Goal: Task Accomplishment & Management: Complete application form

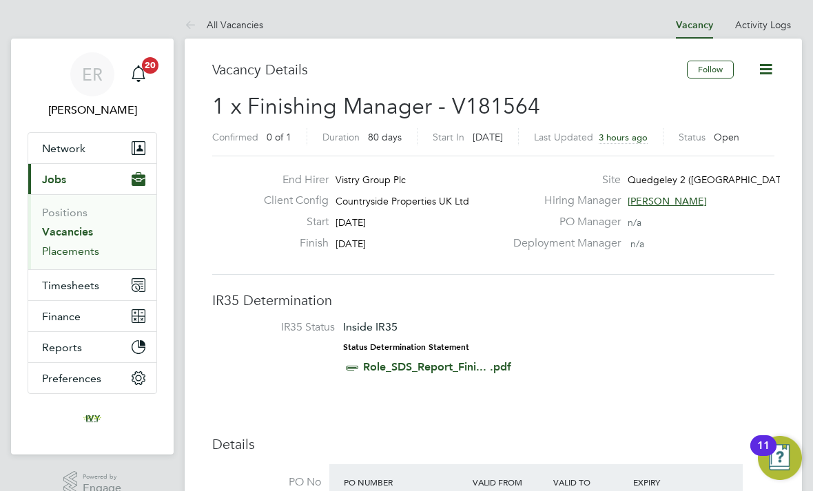
click at [70, 252] on link "Placements" at bounding box center [70, 251] width 57 height 13
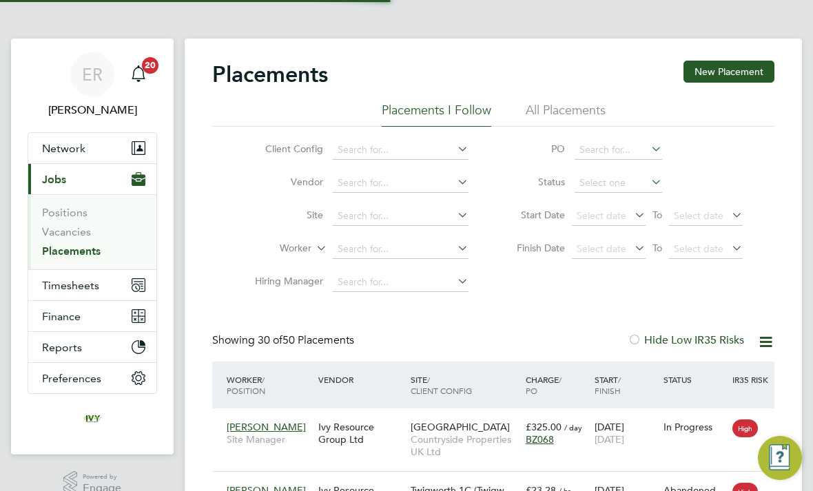
scroll to position [52, 116]
click at [407, 249] on input at bounding box center [401, 249] width 136 height 19
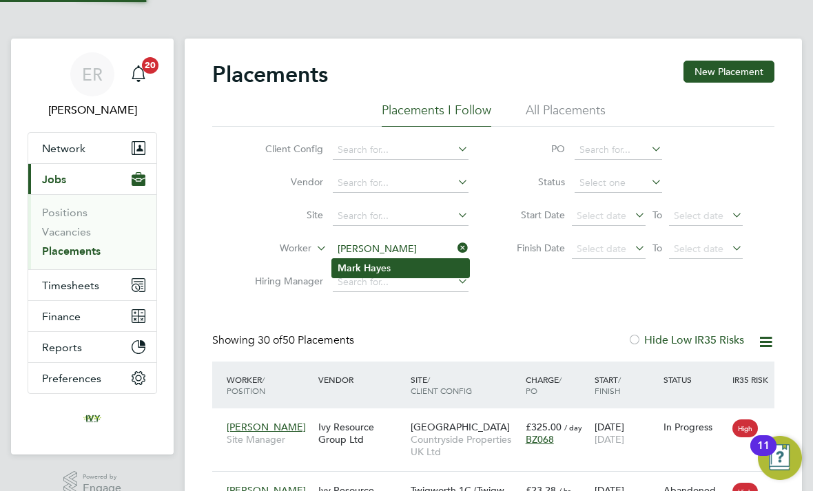
click at [409, 275] on li "Mark Hay es" at bounding box center [400, 268] width 137 height 19
type input "[PERSON_NAME]"
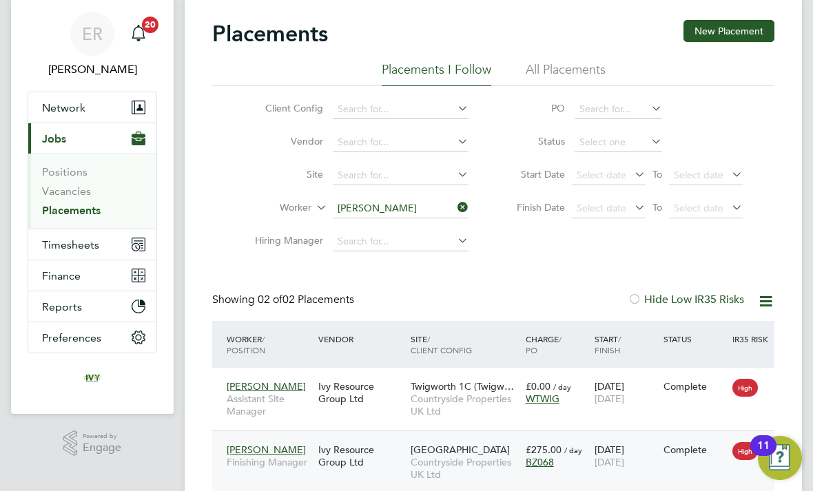
click at [415, 458] on span "Countryside Properties UK Ltd" at bounding box center [465, 468] width 108 height 25
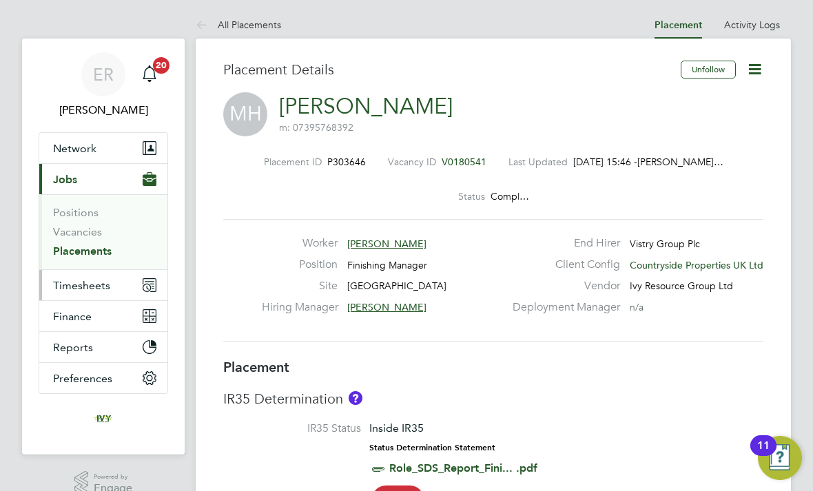
click at [101, 292] on button "Timesheets" at bounding box center [103, 285] width 128 height 30
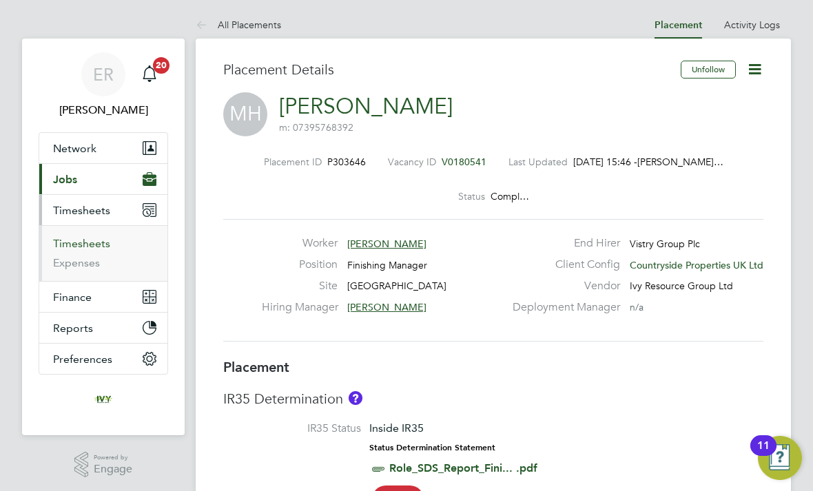
click at [96, 249] on link "Timesheets" at bounding box center [81, 243] width 57 height 13
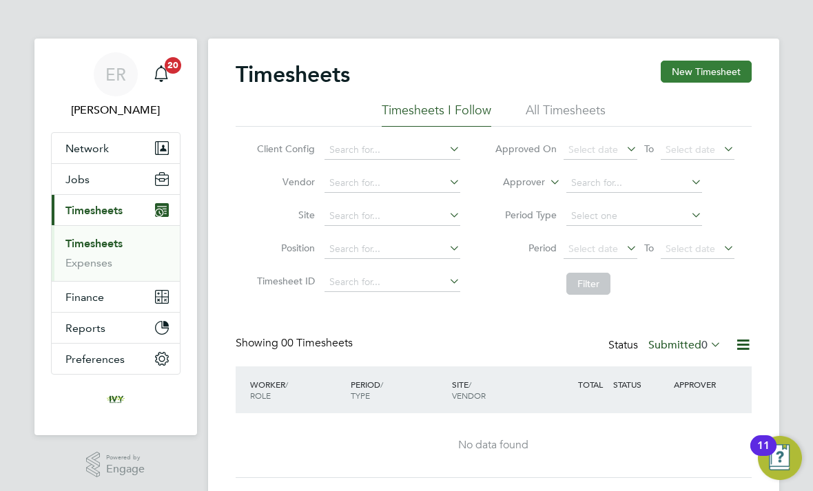
click at [722, 72] on button "New Timesheet" at bounding box center [706, 72] width 91 height 22
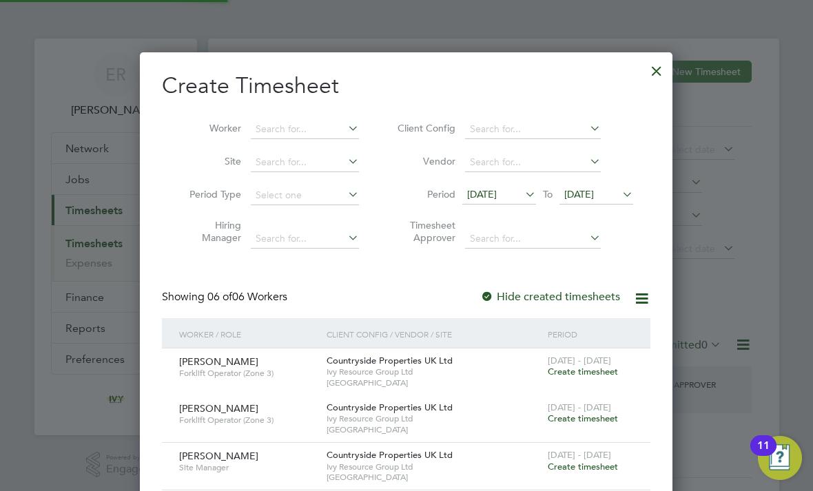
scroll to position [7, 7]
click at [594, 197] on span "23 Sep 2025" at bounding box center [579, 194] width 30 height 12
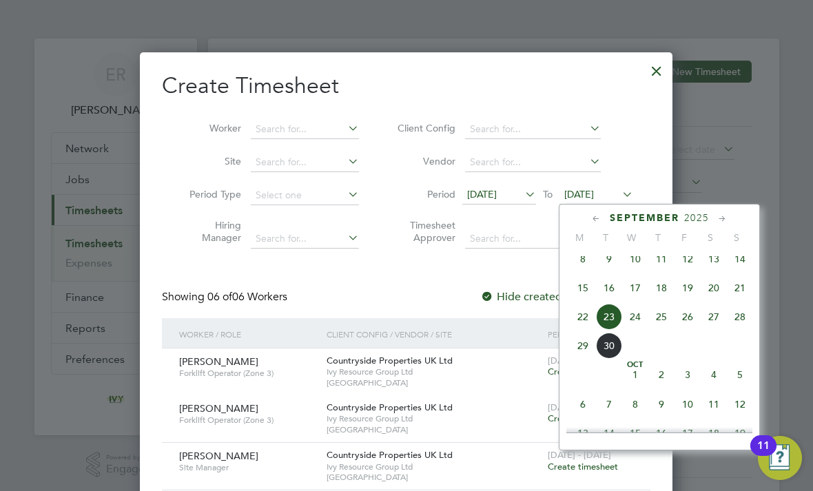
click at [742, 330] on span "28" at bounding box center [740, 317] width 26 height 26
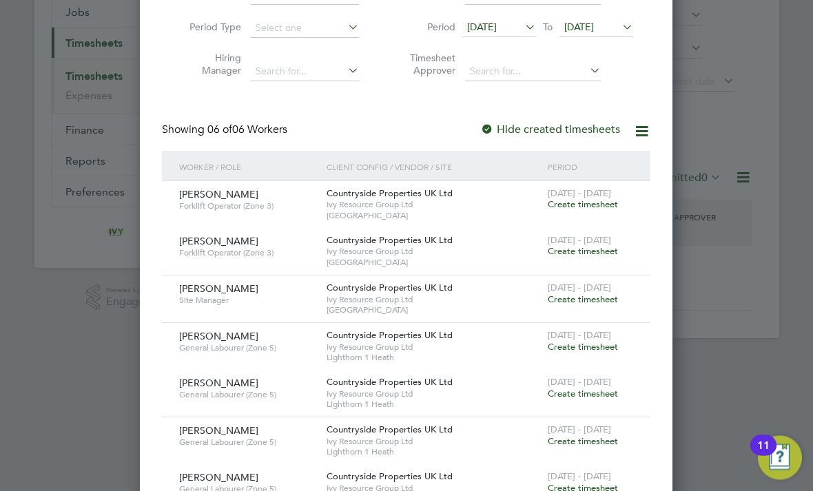
scroll to position [161, 0]
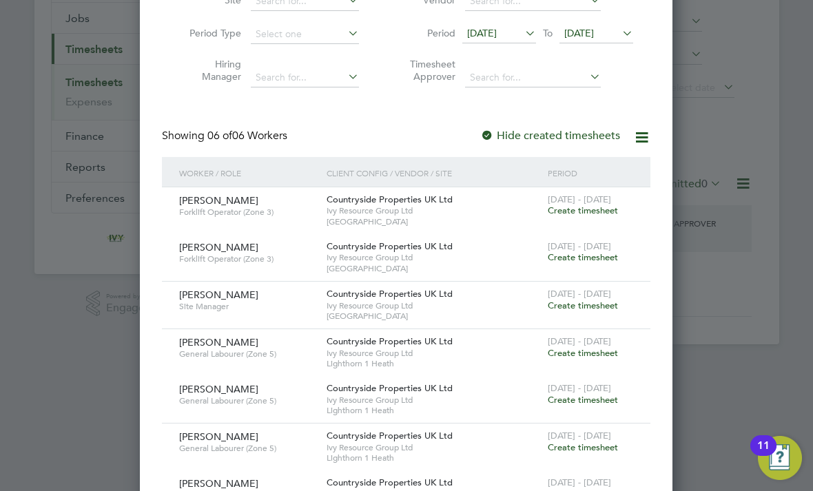
click at [592, 306] on span "Create timesheet" at bounding box center [583, 306] width 70 height 12
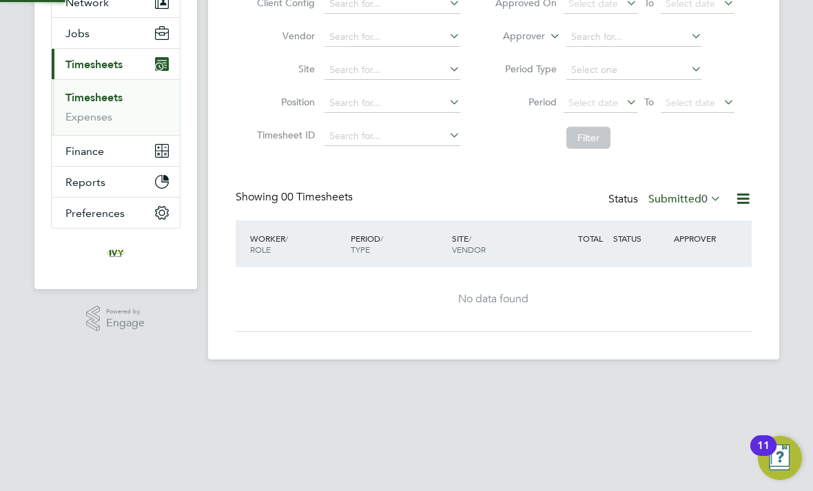
scroll to position [0, 0]
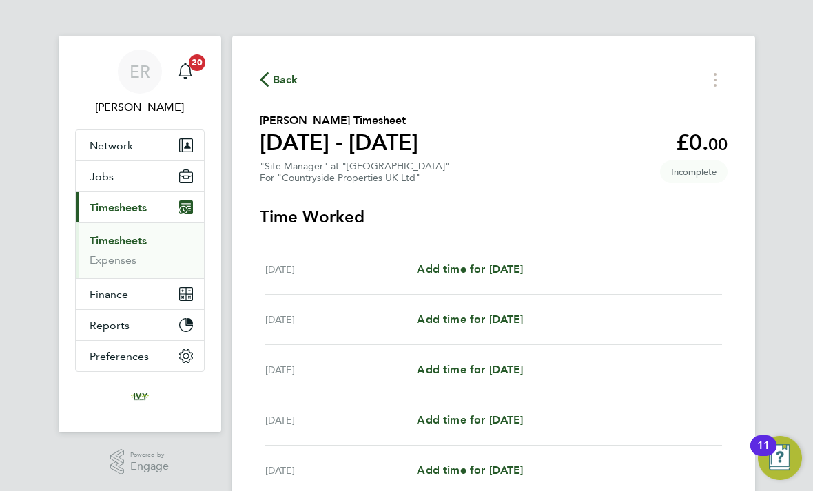
scroll to position [2, 0]
click at [523, 272] on span "Add time for Mon 22 Sep" at bounding box center [470, 269] width 106 height 13
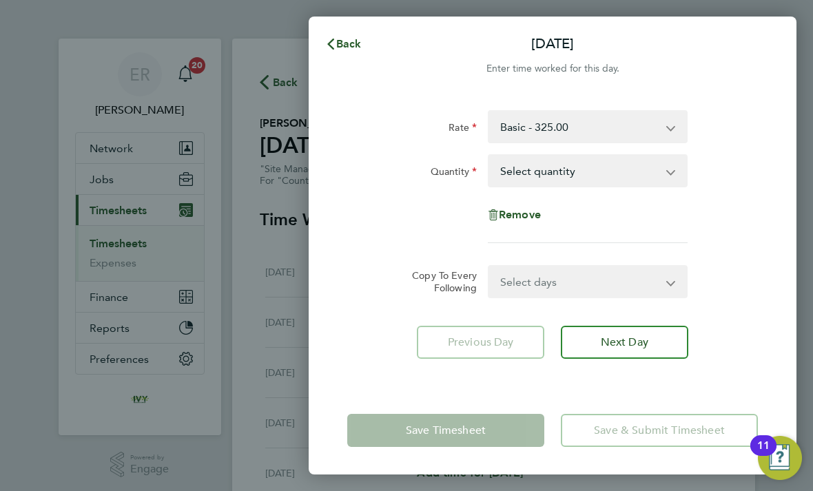
click at [634, 174] on select "Select quantity 0.5 1" at bounding box center [579, 171] width 181 height 30
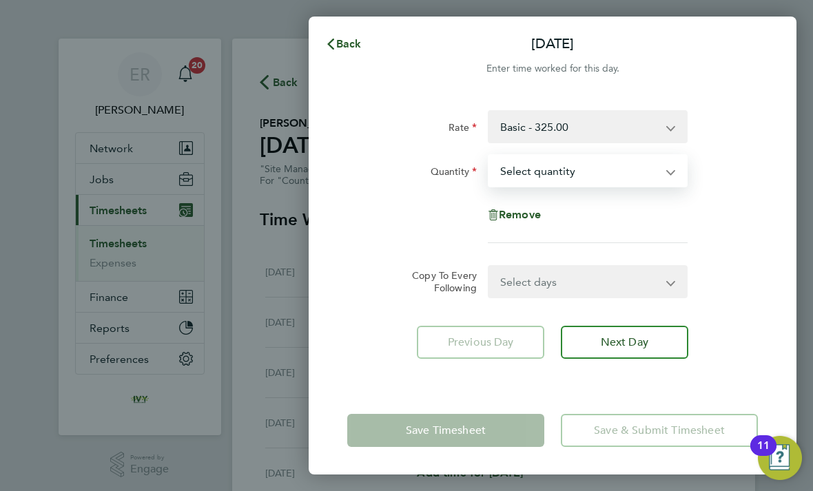
select select "1"
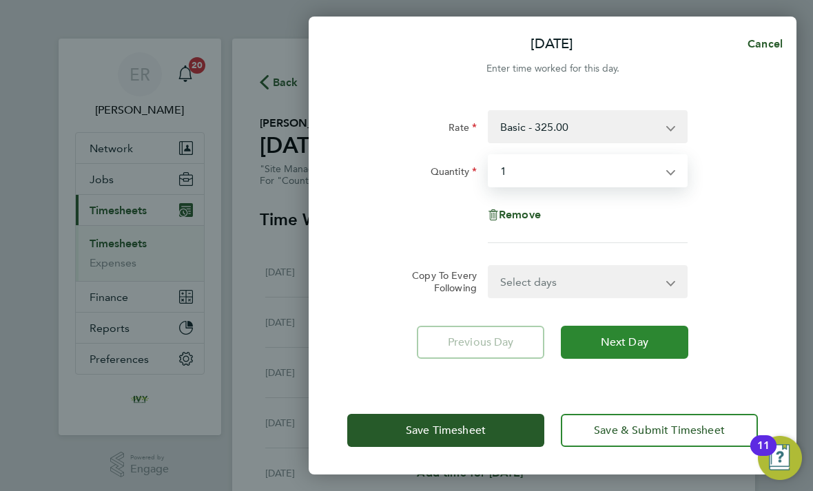
click at [639, 348] on span "Next Day" at bounding box center [625, 343] width 48 height 14
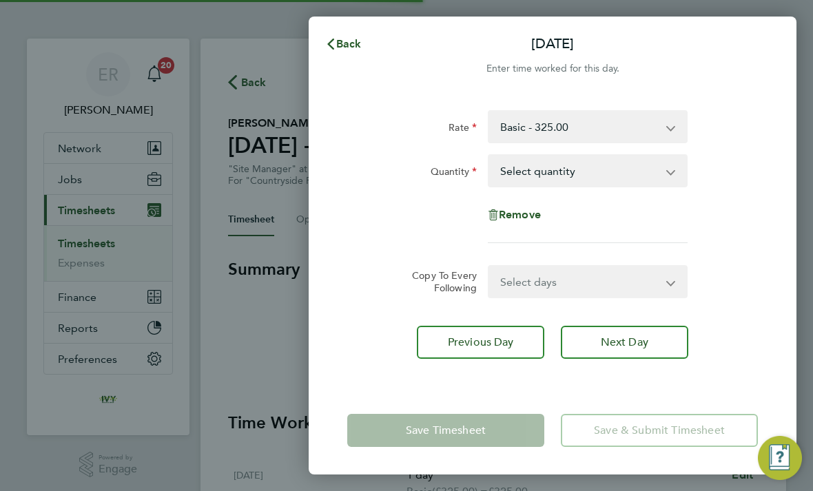
click at [661, 176] on select "Select quantity 0.5 1" at bounding box center [579, 171] width 181 height 30
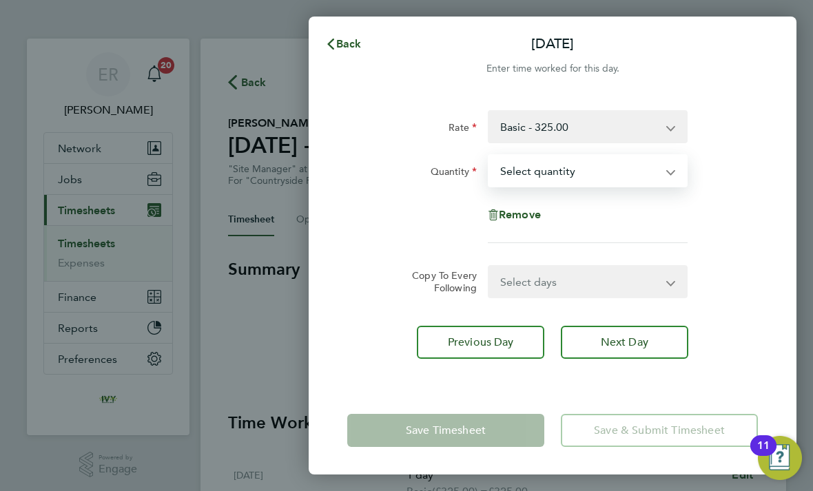
select select "1"
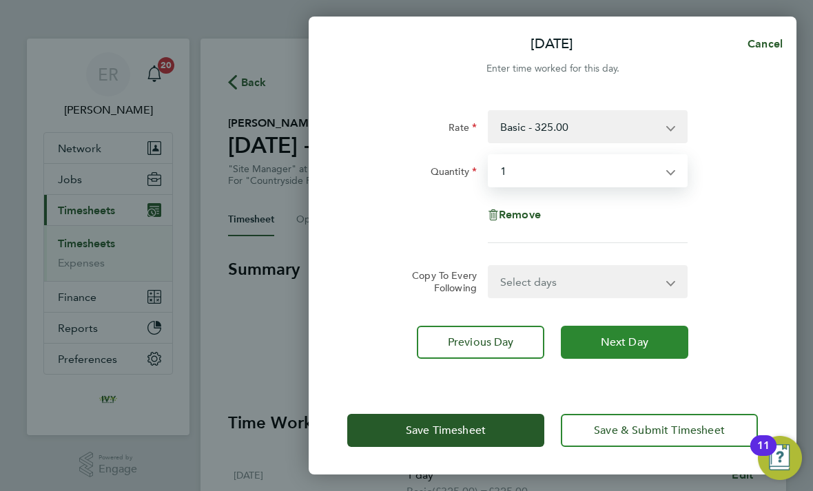
click at [639, 341] on span "Next Day" at bounding box center [625, 343] width 48 height 14
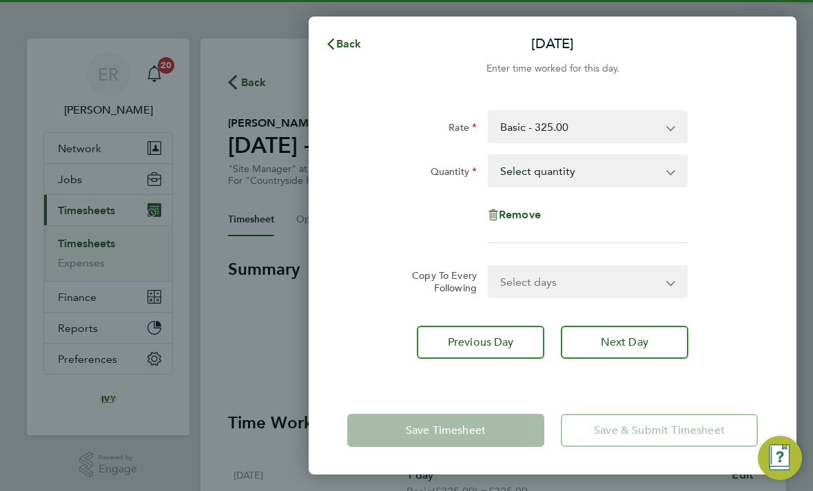
click at [669, 167] on select "Select quantity 0.5 1" at bounding box center [579, 171] width 181 height 30
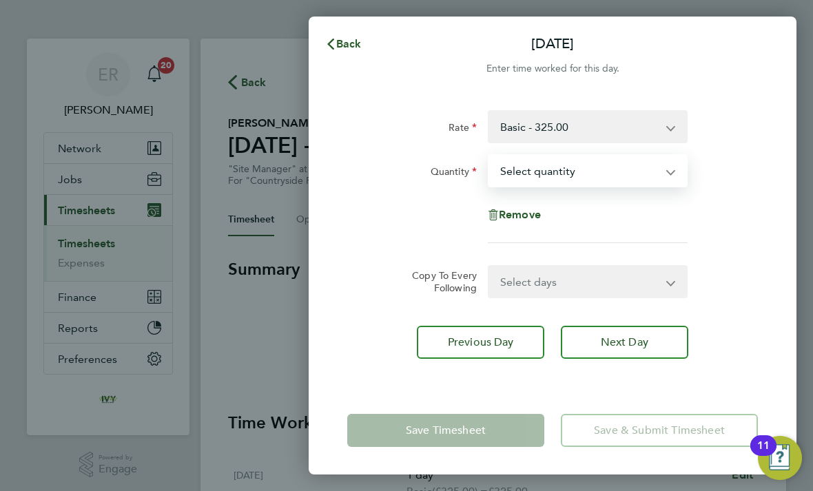
select select "1"
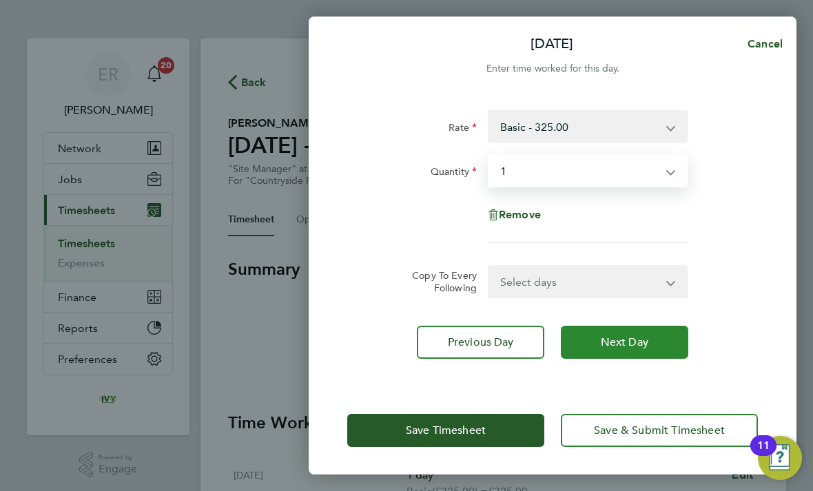
click at [646, 355] on button "Next Day" at bounding box center [624, 342] width 127 height 33
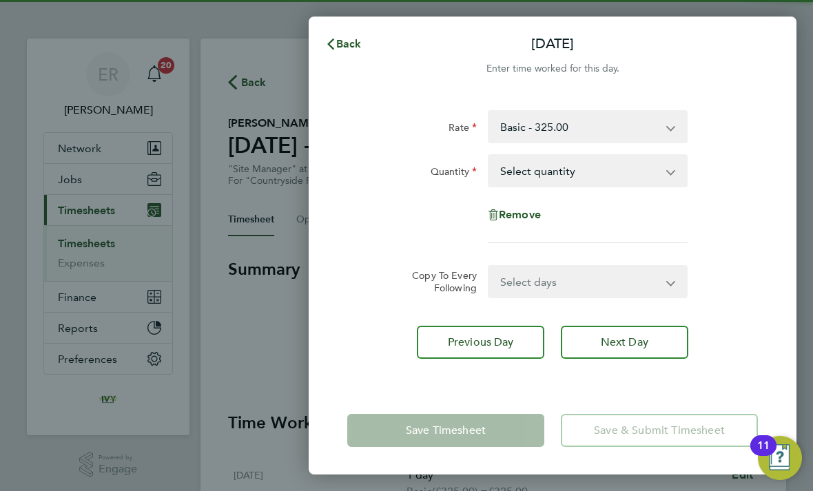
click at [668, 182] on select "Select quantity 0.5 1" at bounding box center [579, 171] width 181 height 30
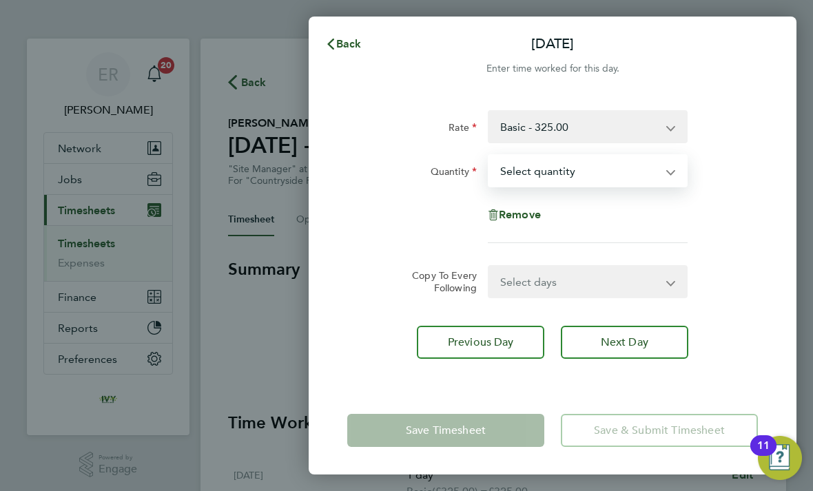
select select "1"
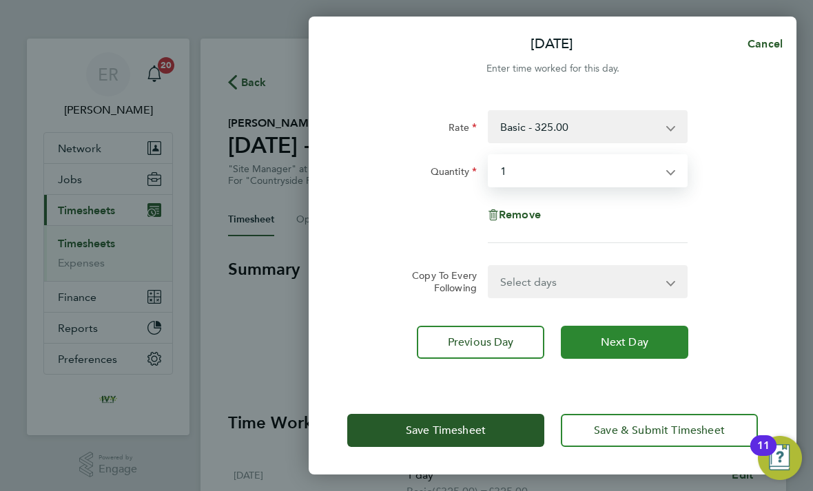
click at [643, 342] on span "Next Day" at bounding box center [625, 343] width 48 height 14
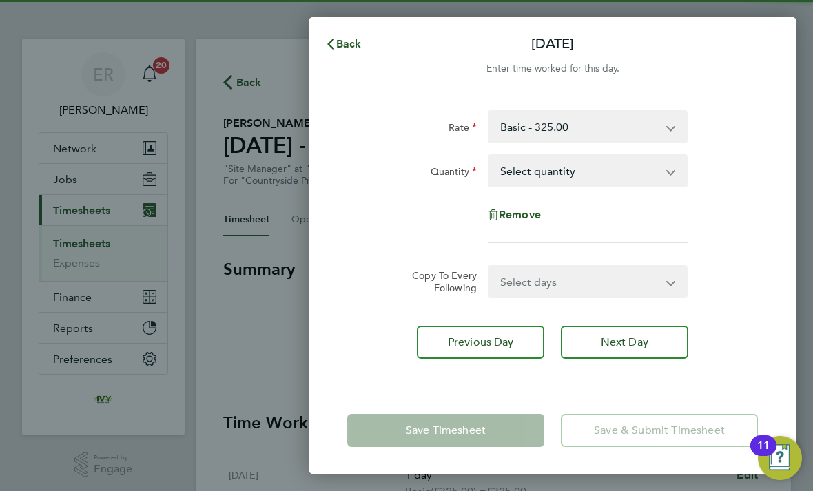
click at [662, 180] on select "Select quantity 0.5 1" at bounding box center [579, 171] width 181 height 30
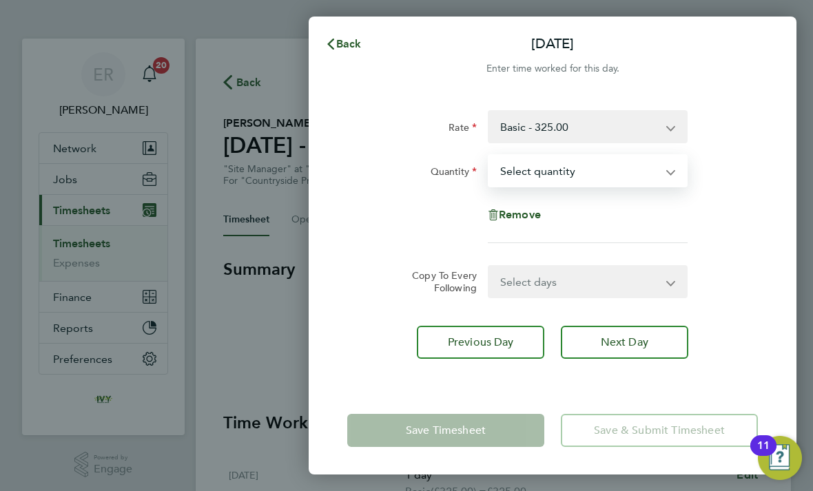
select select "1"
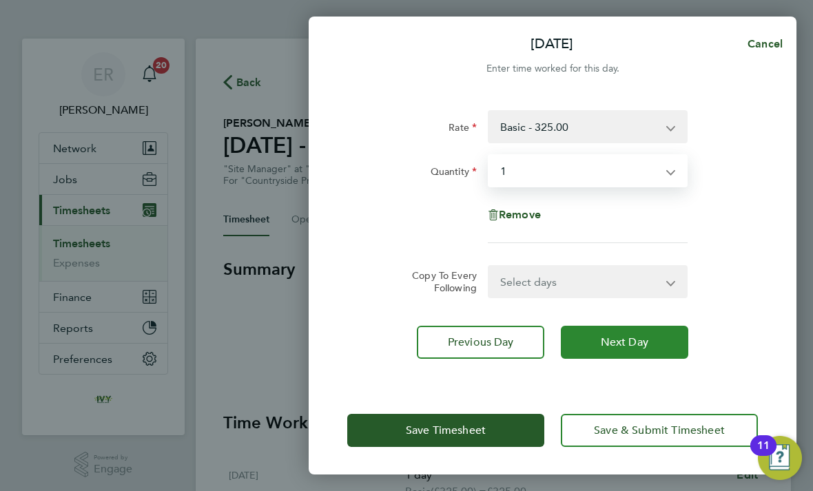
click at [646, 338] on span "Next Day" at bounding box center [625, 343] width 48 height 14
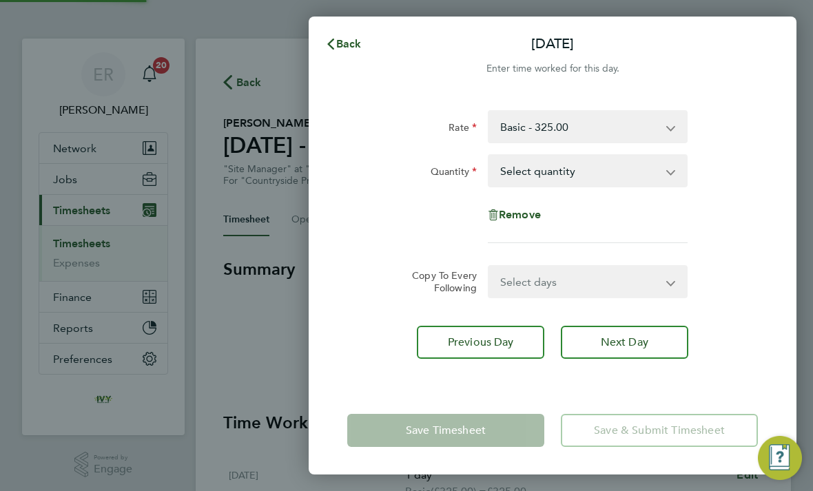
click at [669, 169] on select "Select quantity 0.5 1" at bounding box center [579, 171] width 181 height 30
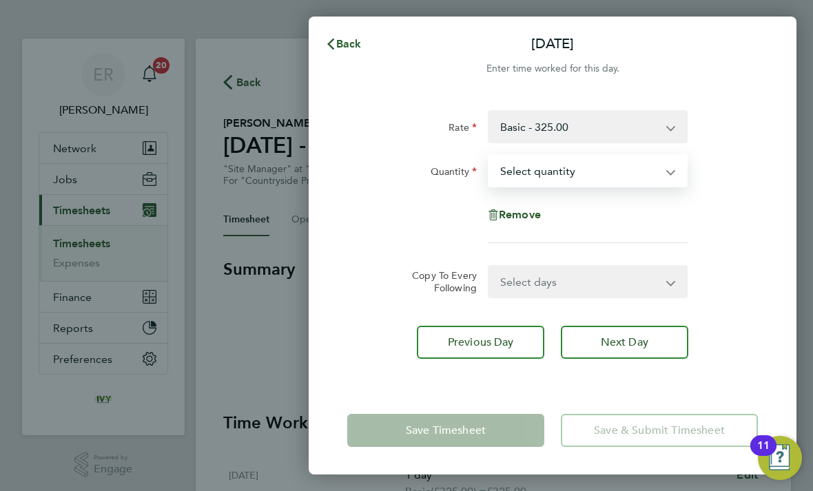
select select "1"
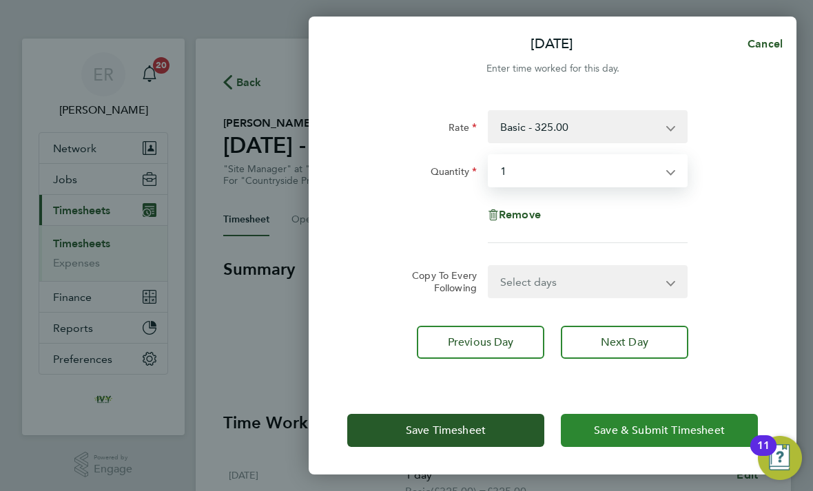
click at [662, 438] on span "Save & Submit Timesheet" at bounding box center [659, 431] width 131 height 14
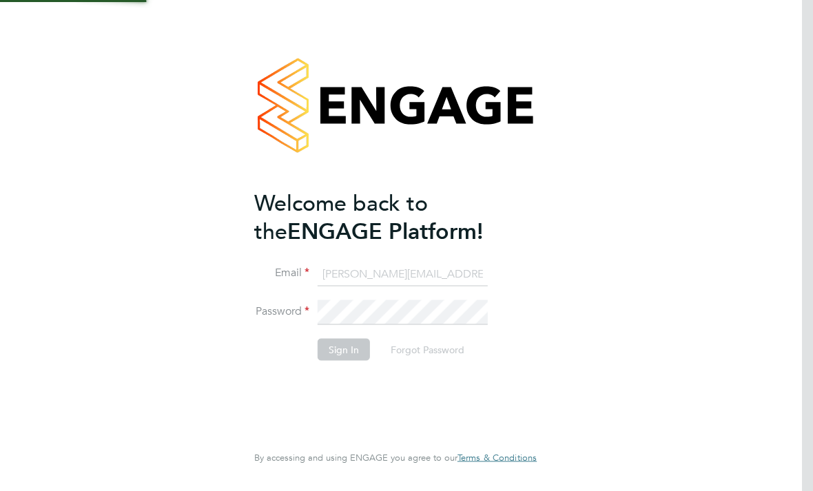
scroll to position [44, 0]
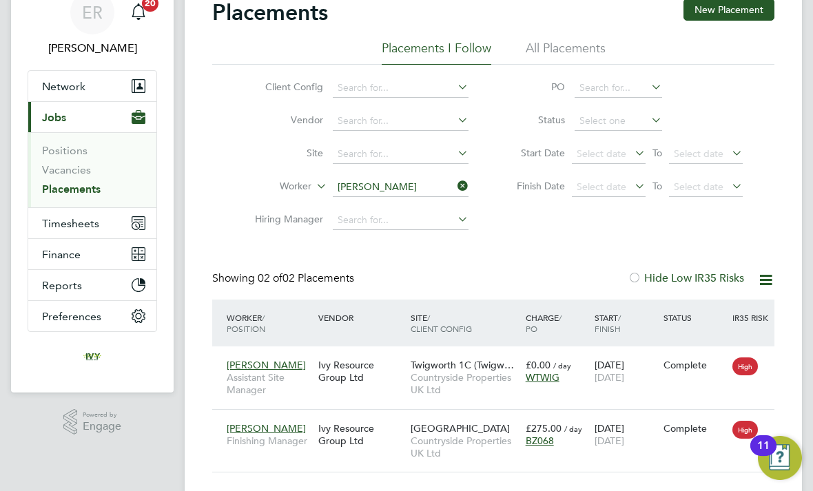
click at [455, 184] on icon at bounding box center [455, 185] width 0 height 19
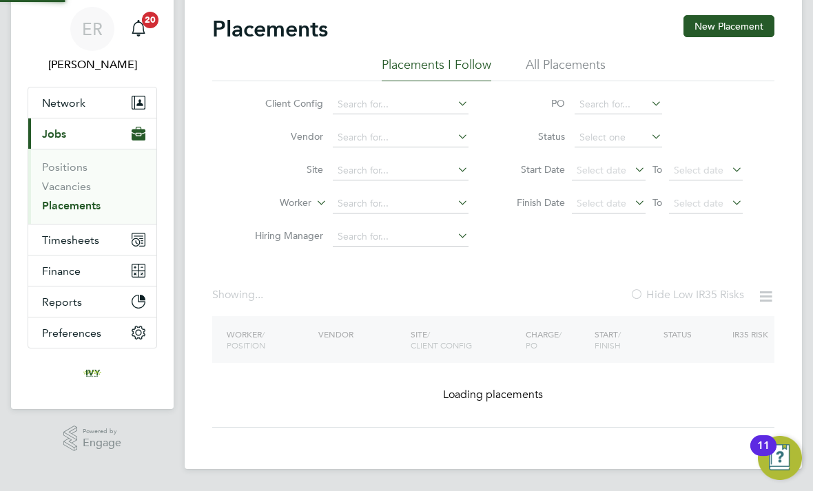
scroll to position [45, 0]
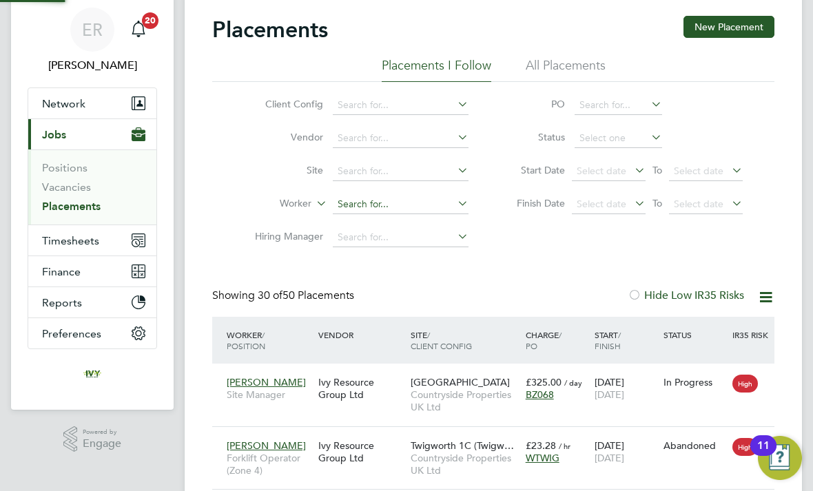
click at [398, 207] on input at bounding box center [401, 204] width 136 height 19
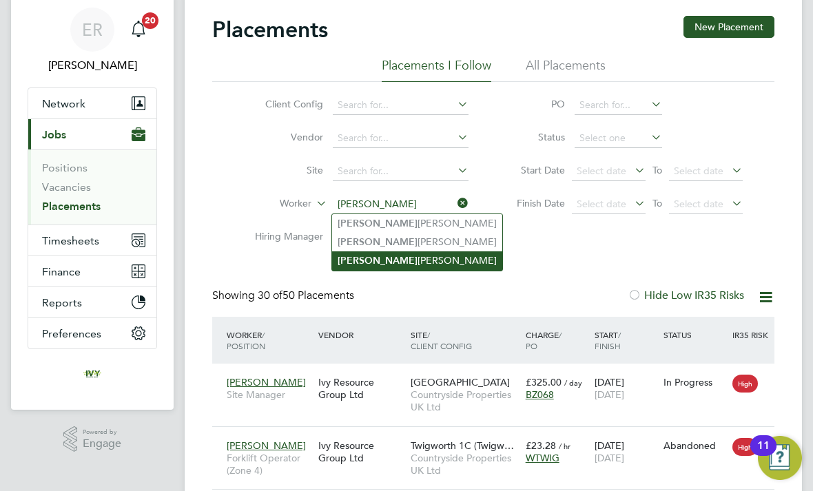
click at [381, 254] on li "Antony Jenkins" at bounding box center [417, 261] width 170 height 19
type input "Antony Jenkins"
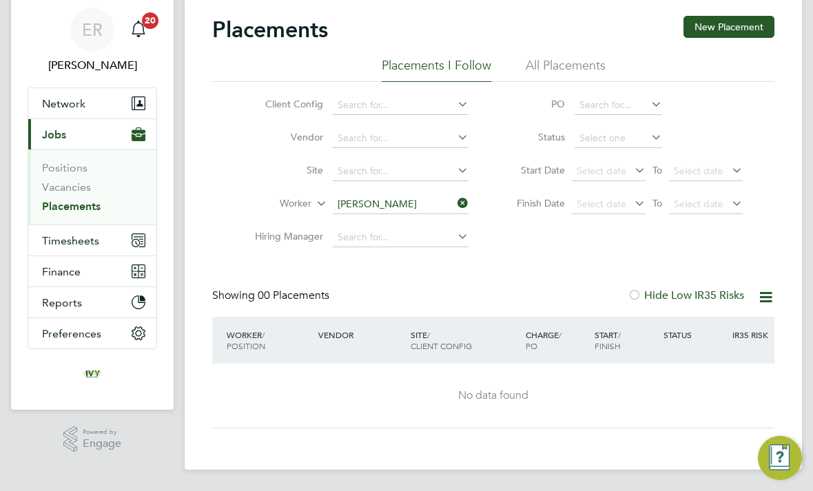
click at [462, 212] on input "Antony Jenkins" at bounding box center [401, 204] width 136 height 19
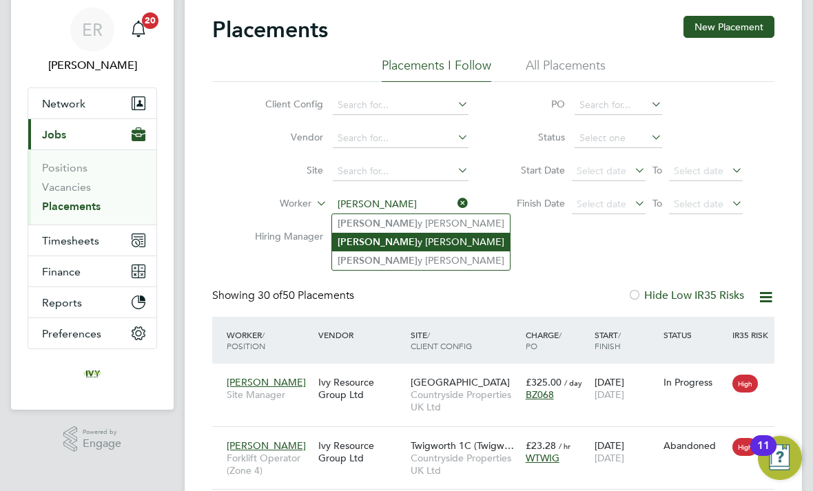
click at [407, 243] on li "Anton y Pope" at bounding box center [421, 242] width 178 height 19
type input "[PERSON_NAME]"
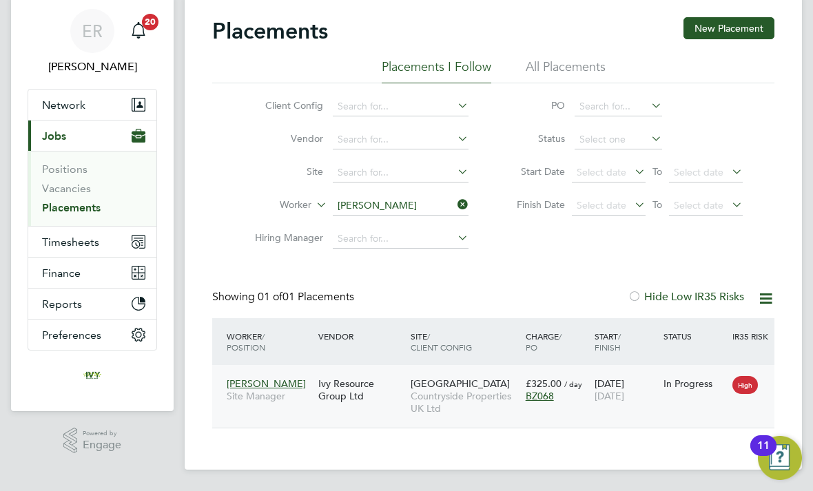
click at [624, 400] on span "[DATE]" at bounding box center [610, 396] width 30 height 12
